Goal: Task Accomplishment & Management: Use online tool/utility

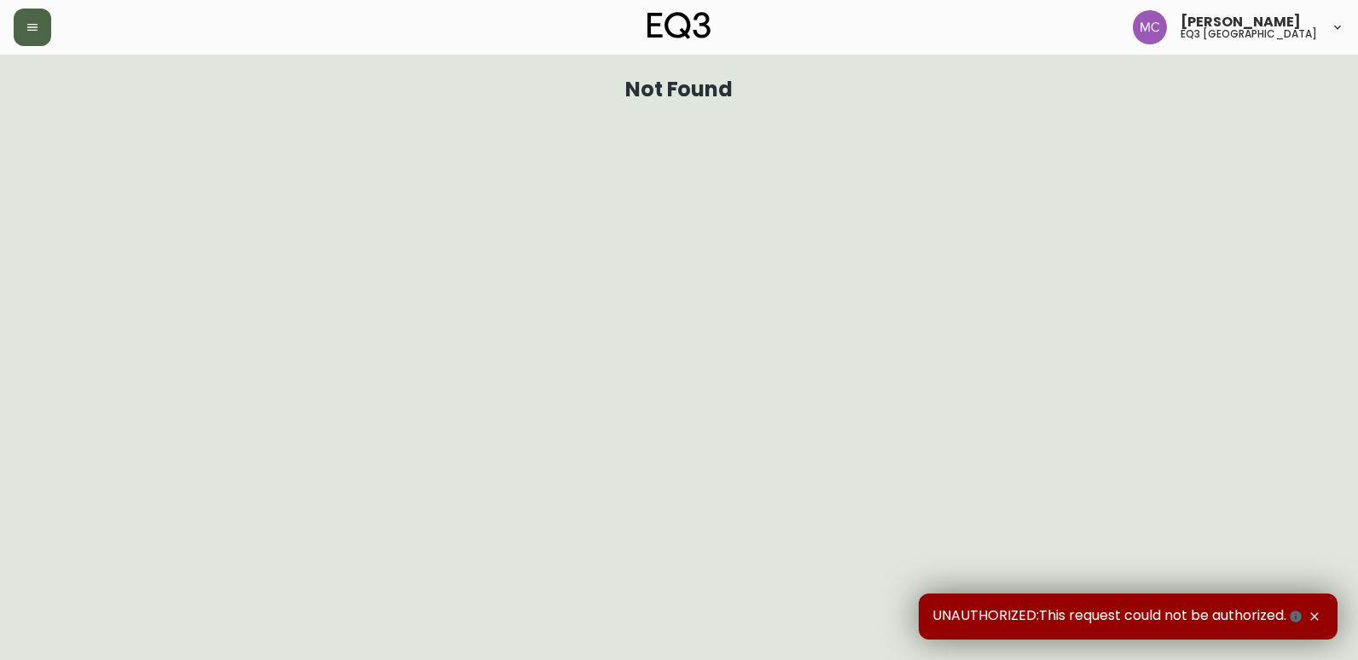
click at [30, 25] on icon "button" at bounding box center [32, 27] width 10 height 7
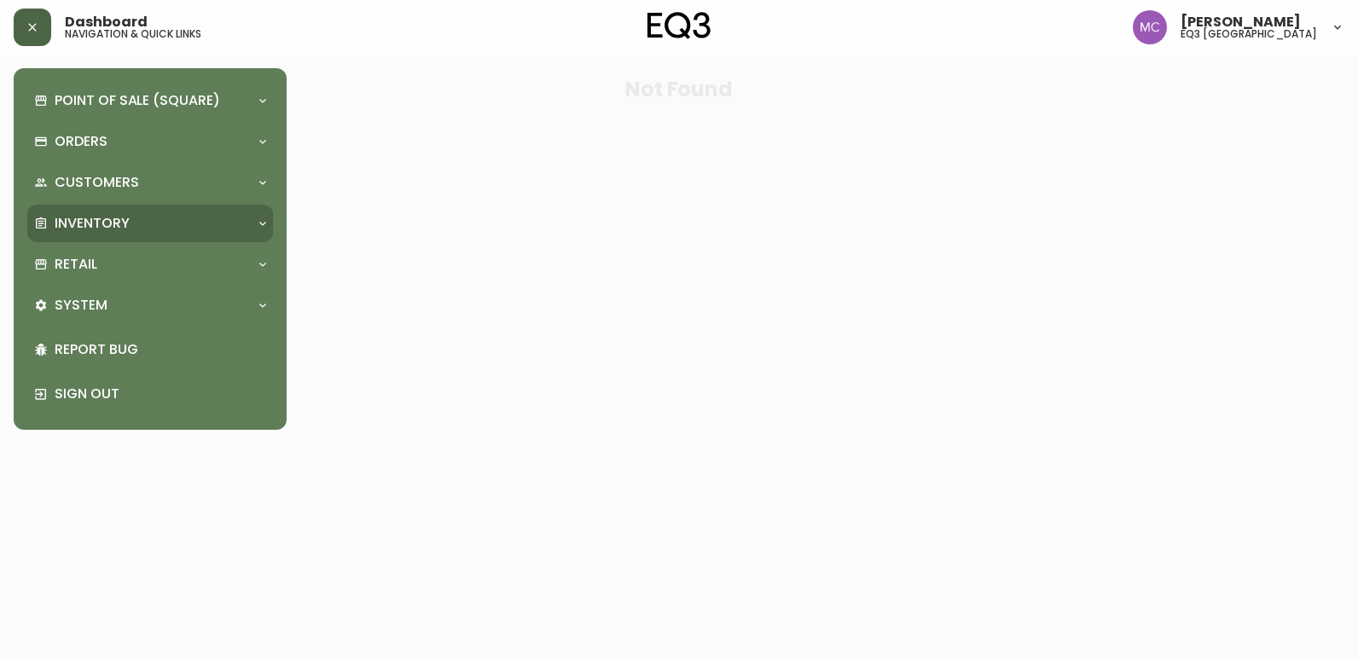
click at [88, 209] on div "Inventory" at bounding box center [150, 224] width 246 height 38
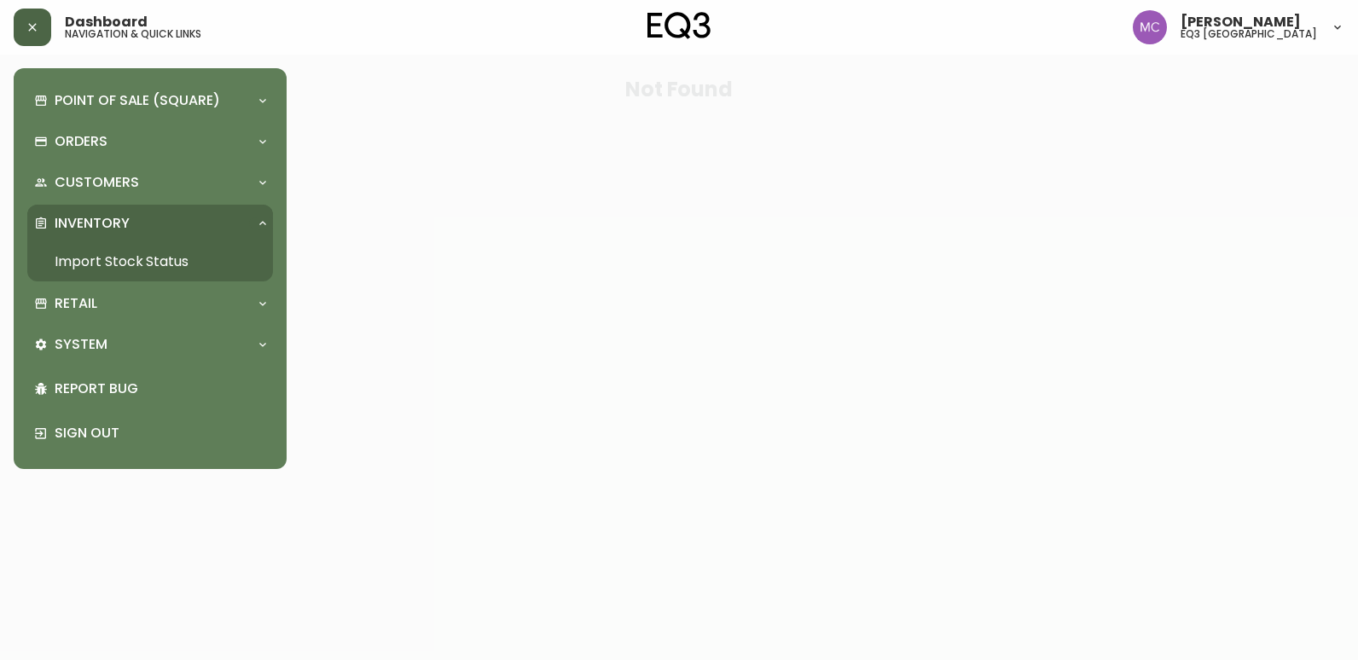
click at [117, 267] on link "Import Stock Status" at bounding box center [150, 261] width 246 height 39
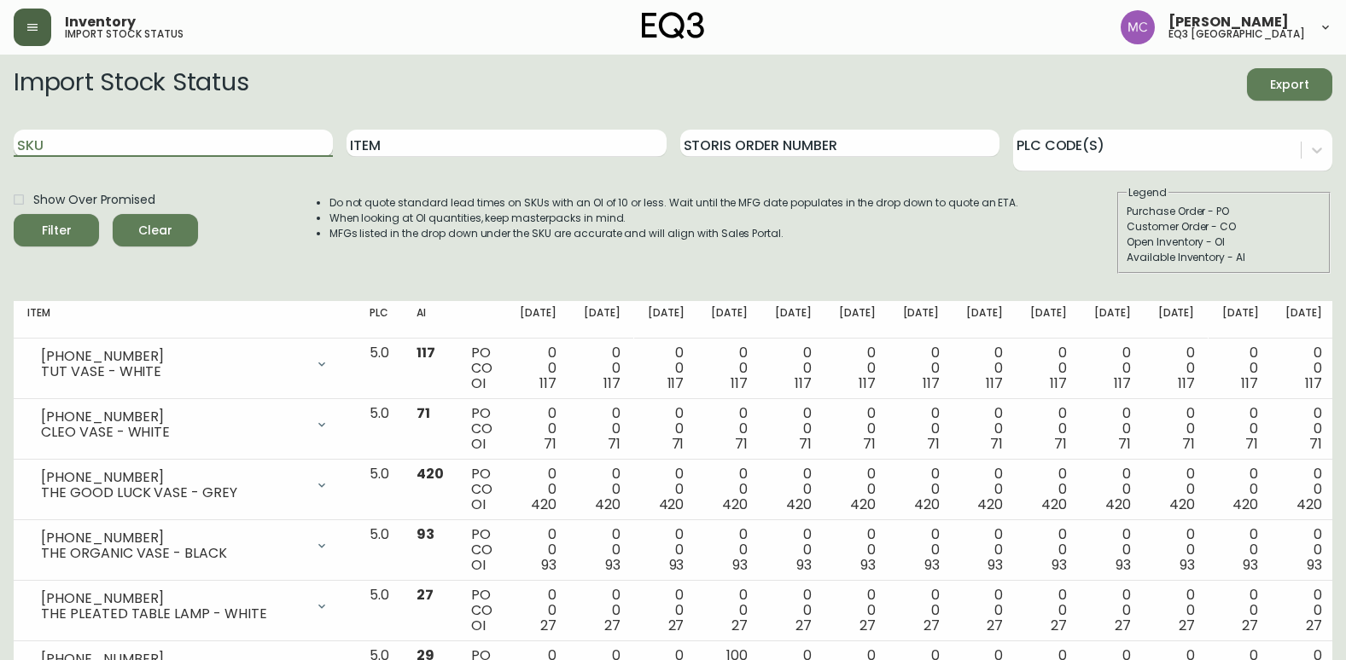
click at [131, 142] on input "SKU" at bounding box center [173, 143] width 319 height 27
paste input "[PHONE_NUMBER]"
type input "[PHONE_NUMBER]"
click at [14, 214] on button "Filter" at bounding box center [56, 230] width 85 height 32
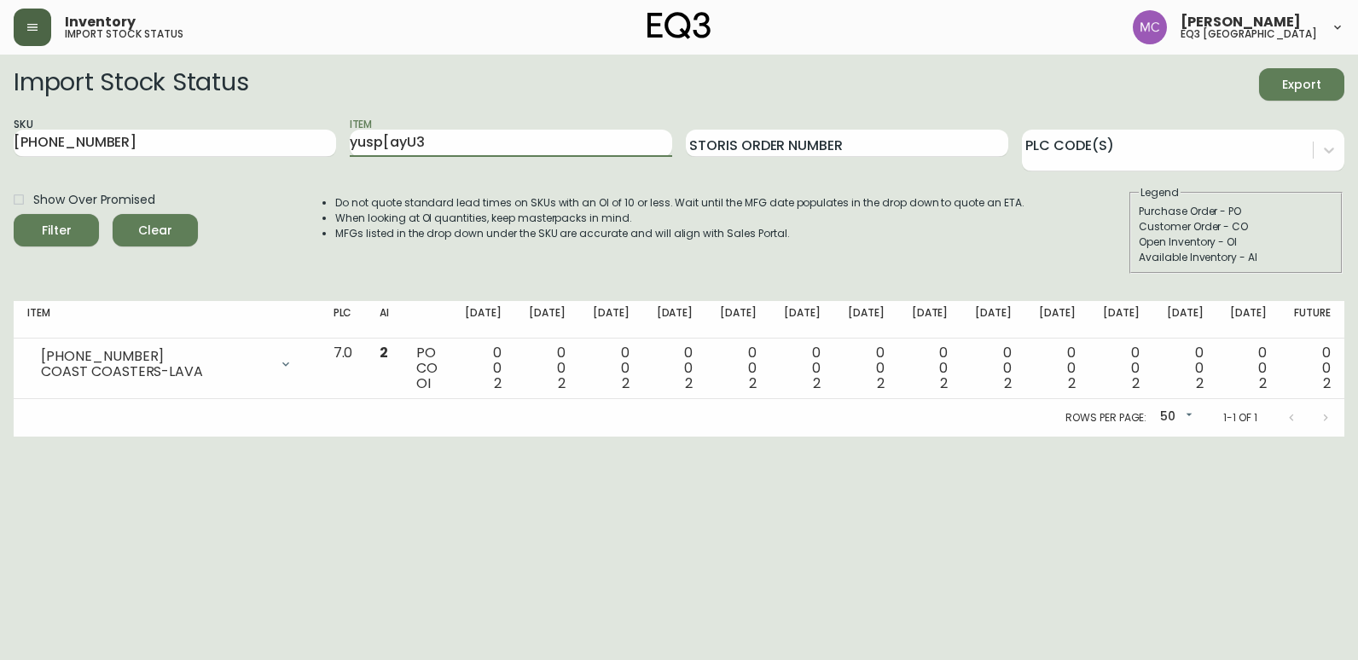
type input "yusp[ayU3"
click at [14, 214] on button "Filter" at bounding box center [56, 230] width 85 height 32
